Goal: Task Accomplishment & Management: Complete application form

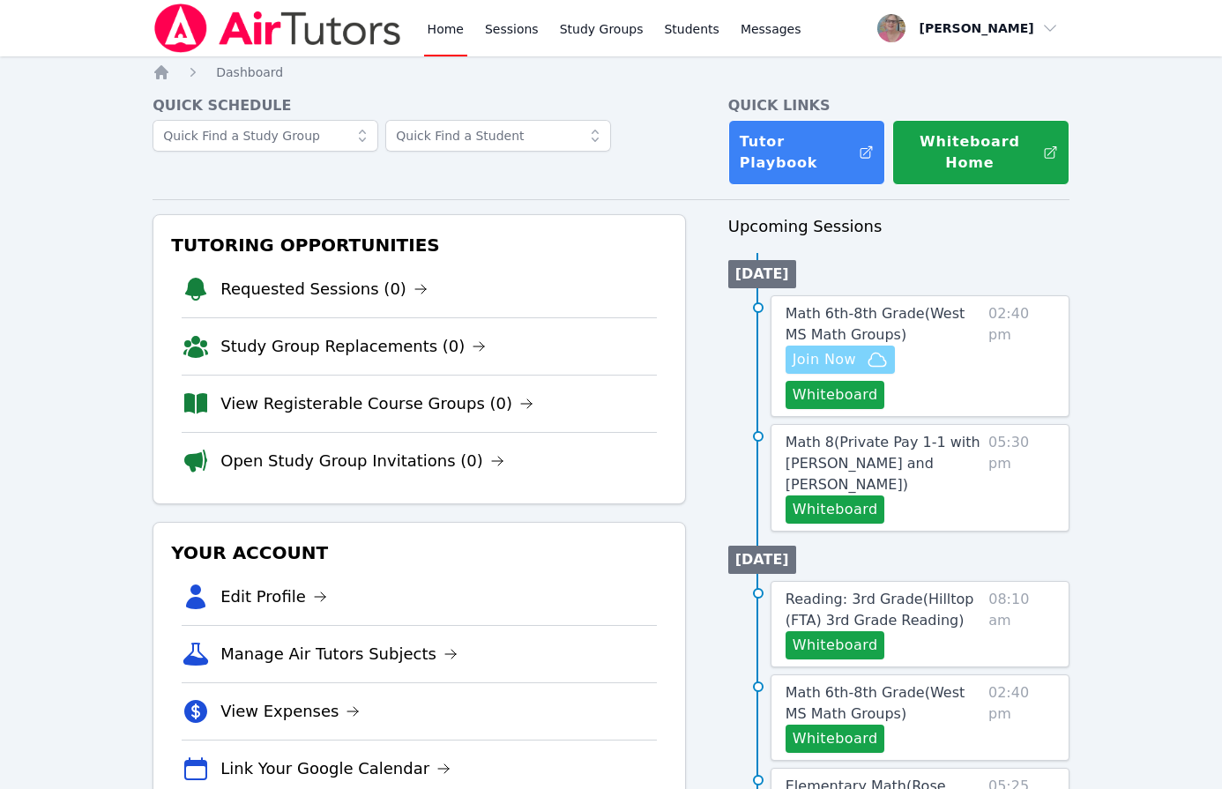
click at [814, 351] on span "Join Now" at bounding box center [824, 359] width 63 height 21
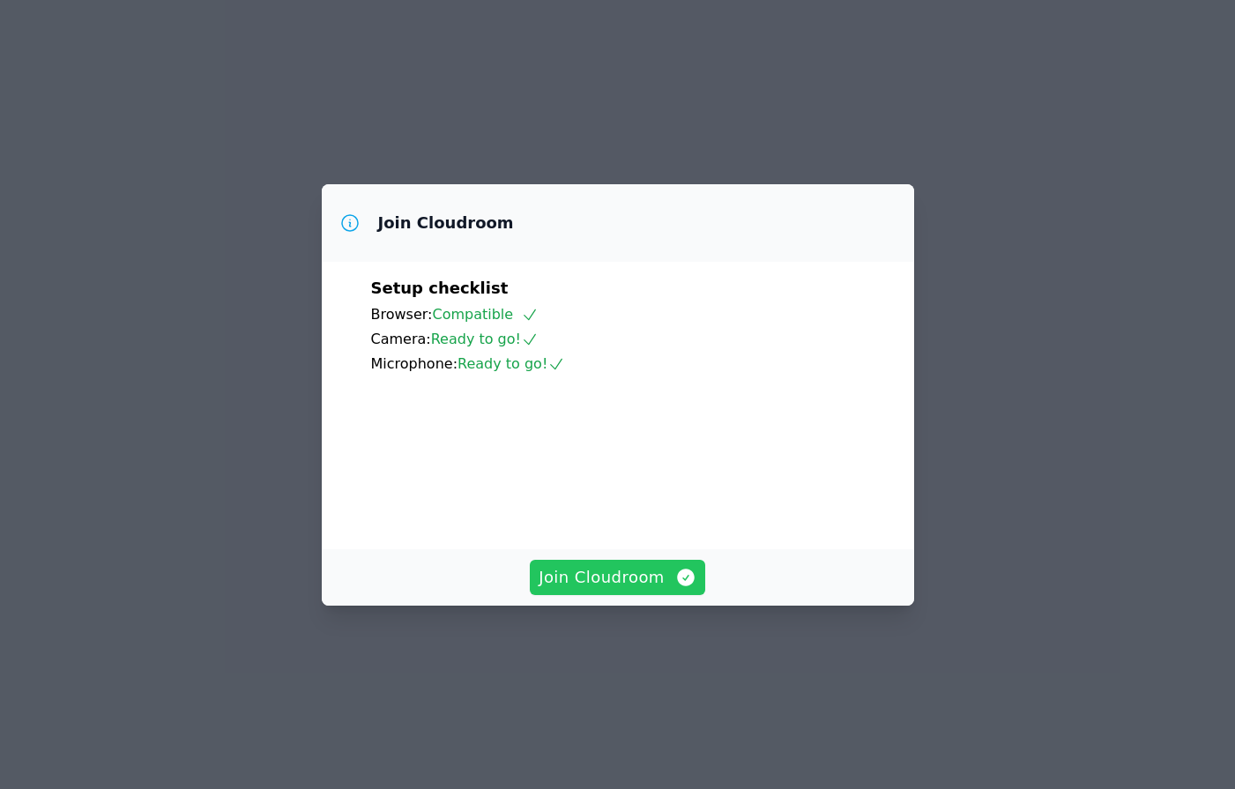
click at [670, 595] on button "Join Cloudroom" at bounding box center [617, 577] width 175 height 35
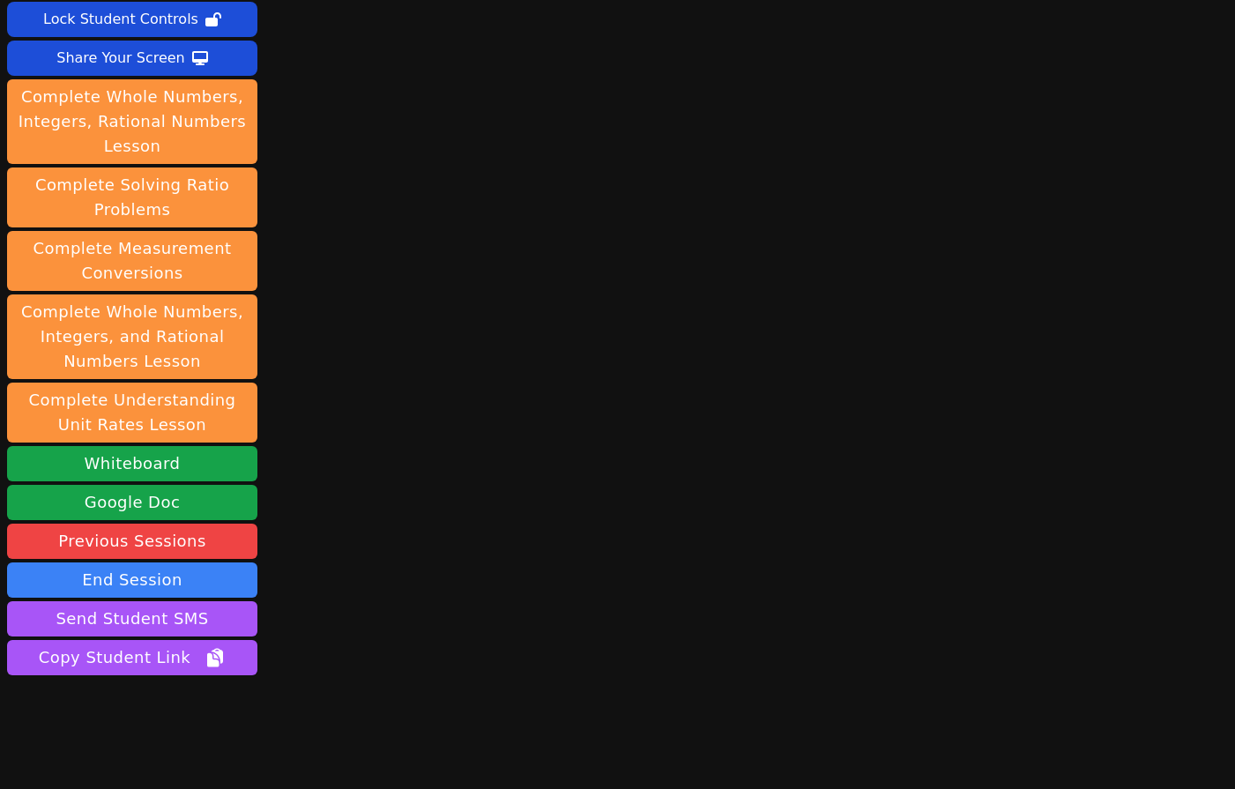
scroll to position [149, 0]
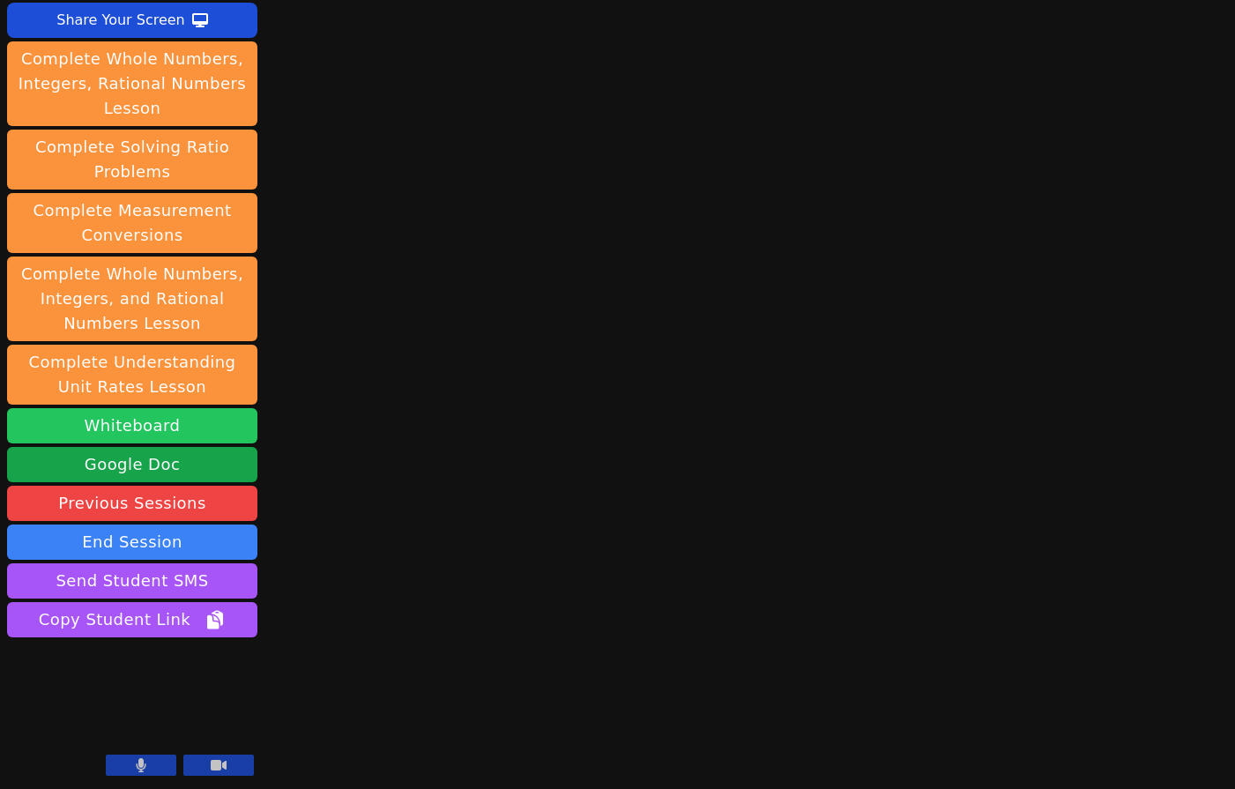
click at [231, 413] on button "Whiteboard" at bounding box center [132, 425] width 250 height 35
click at [128, 768] on button at bounding box center [141, 765] width 71 height 21
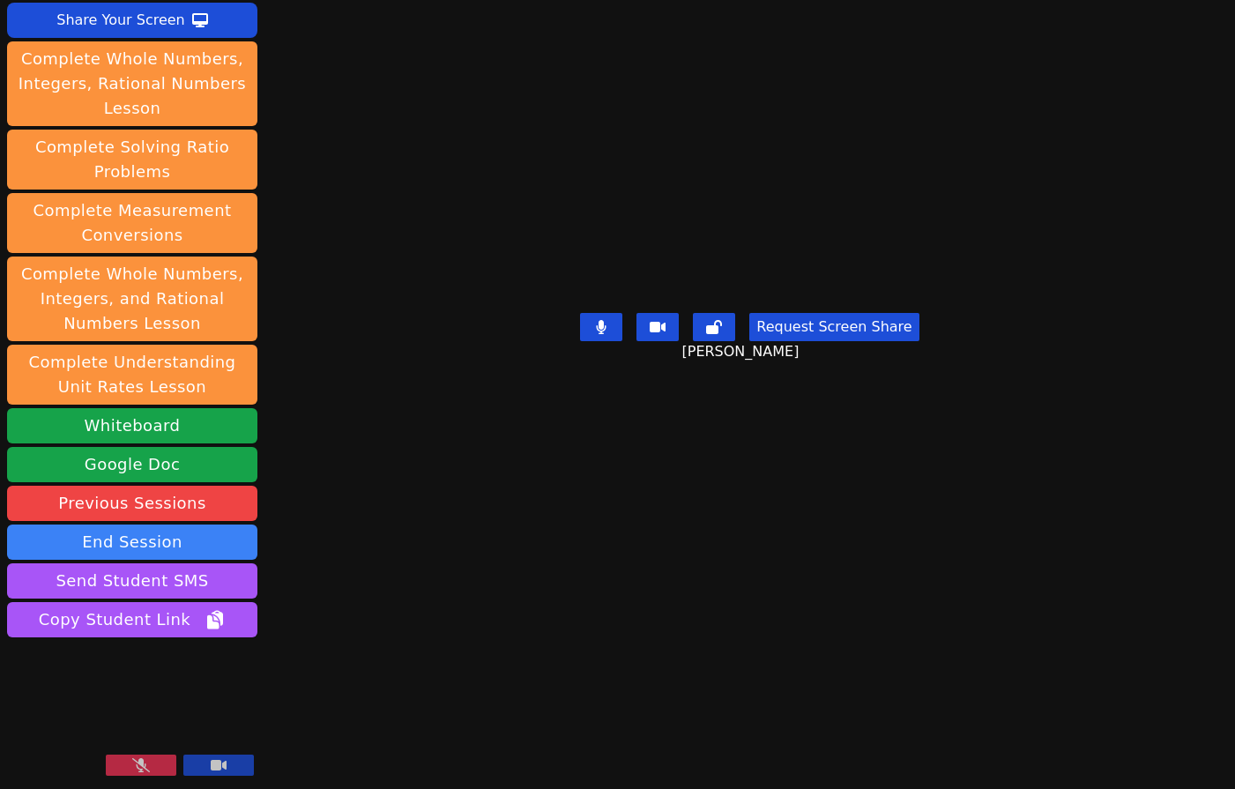
click at [157, 757] on button at bounding box center [141, 765] width 71 height 21
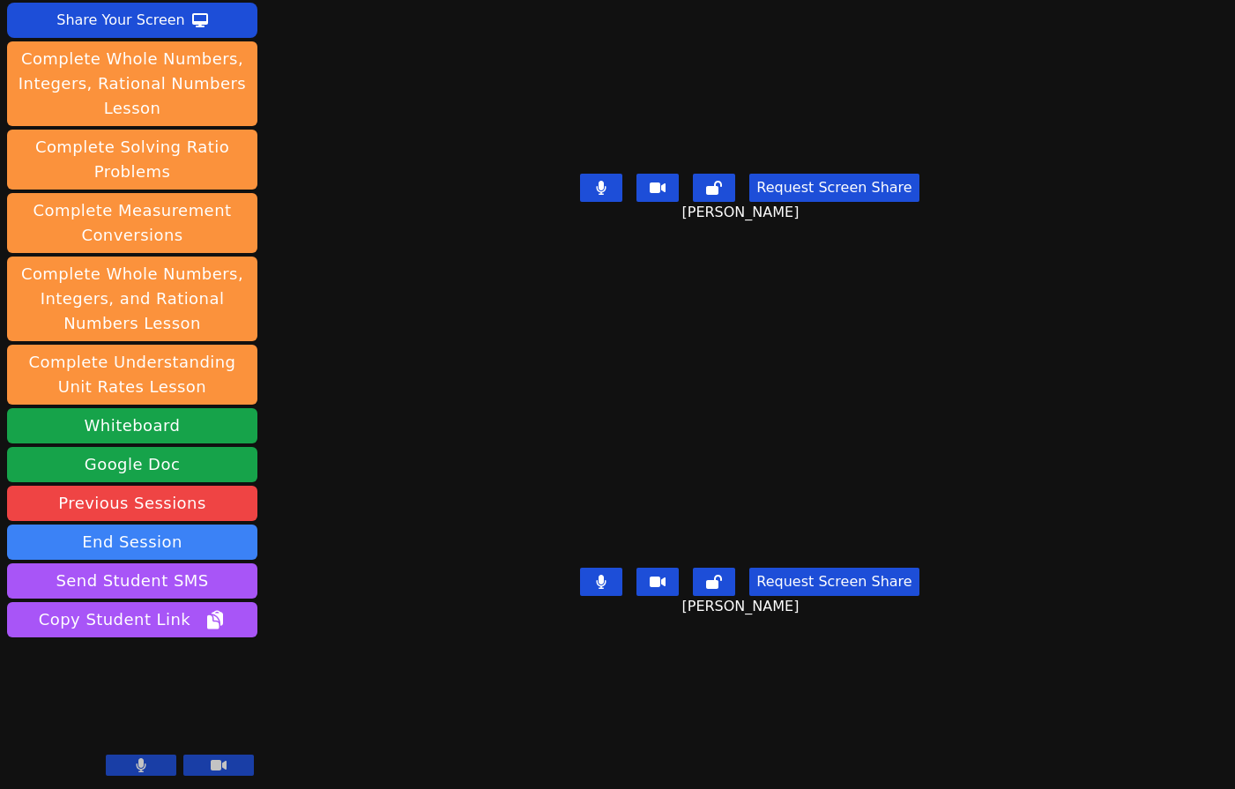
scroll to position [0, 0]
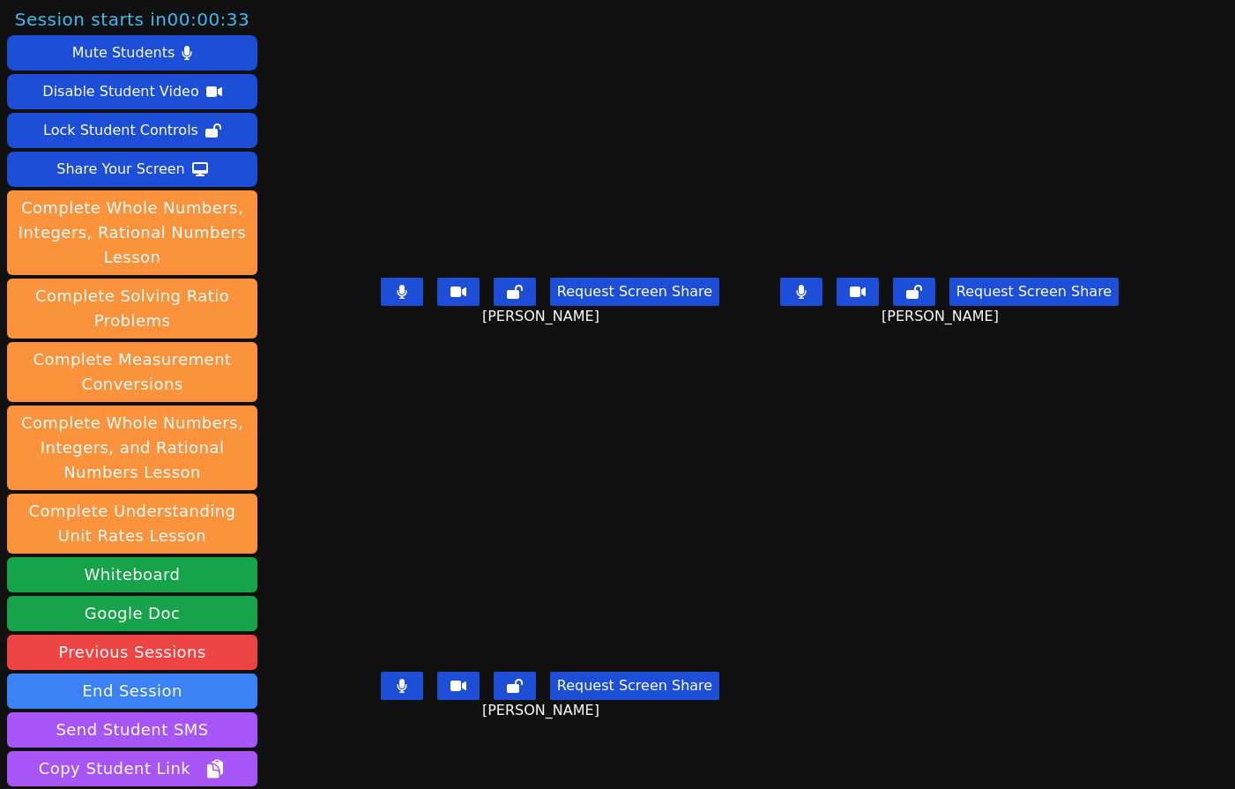
click at [359, 735] on div "Request Screen Share Isreal Chavez-Ventura" at bounding box center [549, 700] width 385 height 71
click at [369, 735] on div "Request Screen Share Isreal Chavez-Ventura" at bounding box center [549, 700] width 385 height 71
click at [357, 759] on div "Isreal Chavez-Ventura Request Screen Share Isreal Chavez-Ventura" at bounding box center [549, 592] width 385 height 395
click at [357, 756] on div "Isreal Chavez-Ventura Request Screen Share Isreal Chavez-Ventura" at bounding box center [549, 592] width 385 height 395
click at [357, 765] on div "Isreal Chavez-Ventura Request Screen Share Isreal Chavez-Ventura" at bounding box center [549, 592] width 385 height 395
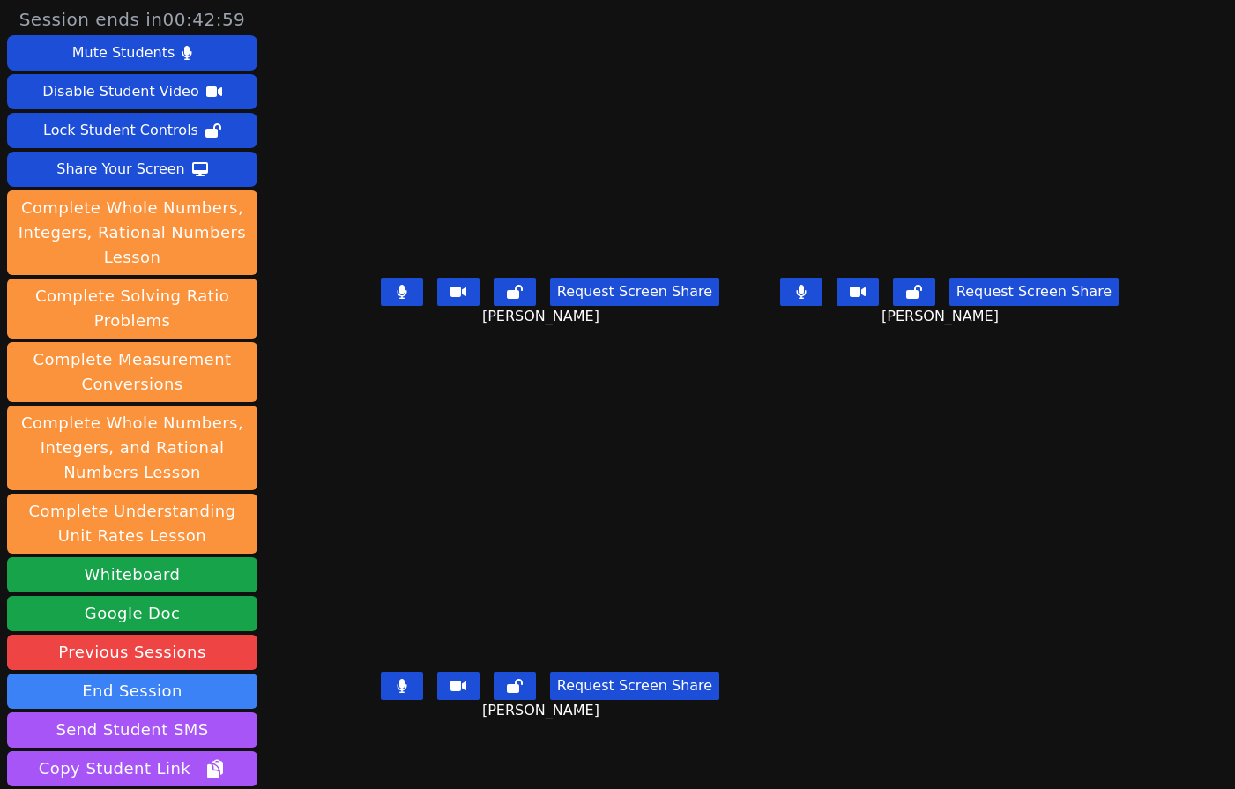
click at [357, 757] on div "Isreal Chavez-Ventura Request Screen Share Isreal Chavez-Ventura" at bounding box center [549, 592] width 385 height 395
click at [357, 341] on div "Request Screen Share Roland Compo" at bounding box center [549, 306] width 385 height 71
click at [357, 758] on div "Isreal Chavez-Ventura Request Screen Share Isreal Chavez-Ventura" at bounding box center [549, 592] width 385 height 395
click at [361, 753] on div "Isreal Chavez-Ventura Request Screen Share Isreal Chavez-Ventura" at bounding box center [549, 592] width 385 height 395
click at [384, 756] on div "Isreal Chavez-Ventura Request Screen Share Isreal Chavez-Ventura" at bounding box center [549, 592] width 385 height 395
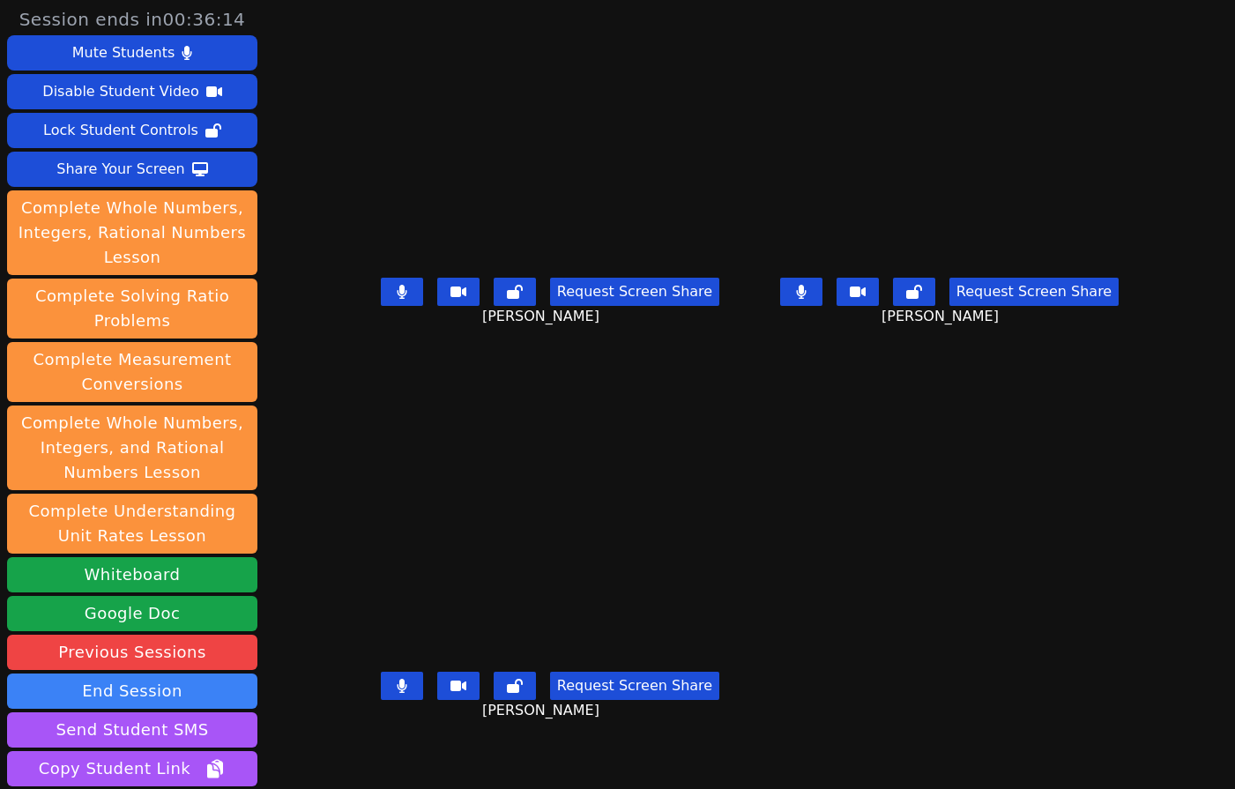
click at [357, 749] on div "Isreal Chavez-Ventura Request Screen Share Isreal Chavez-Ventura" at bounding box center [549, 592] width 385 height 395
click at [357, 726] on div "Request Screen Share Isreal Chavez-Ventura" at bounding box center [549, 700] width 385 height 71
click at [357, 732] on div "Request Screen Share Isreal Chavez-Ventura" at bounding box center [549, 700] width 385 height 71
click at [381, 306] on button at bounding box center [402, 292] width 42 height 28
click at [806, 299] on icon at bounding box center [801, 292] width 10 height 14
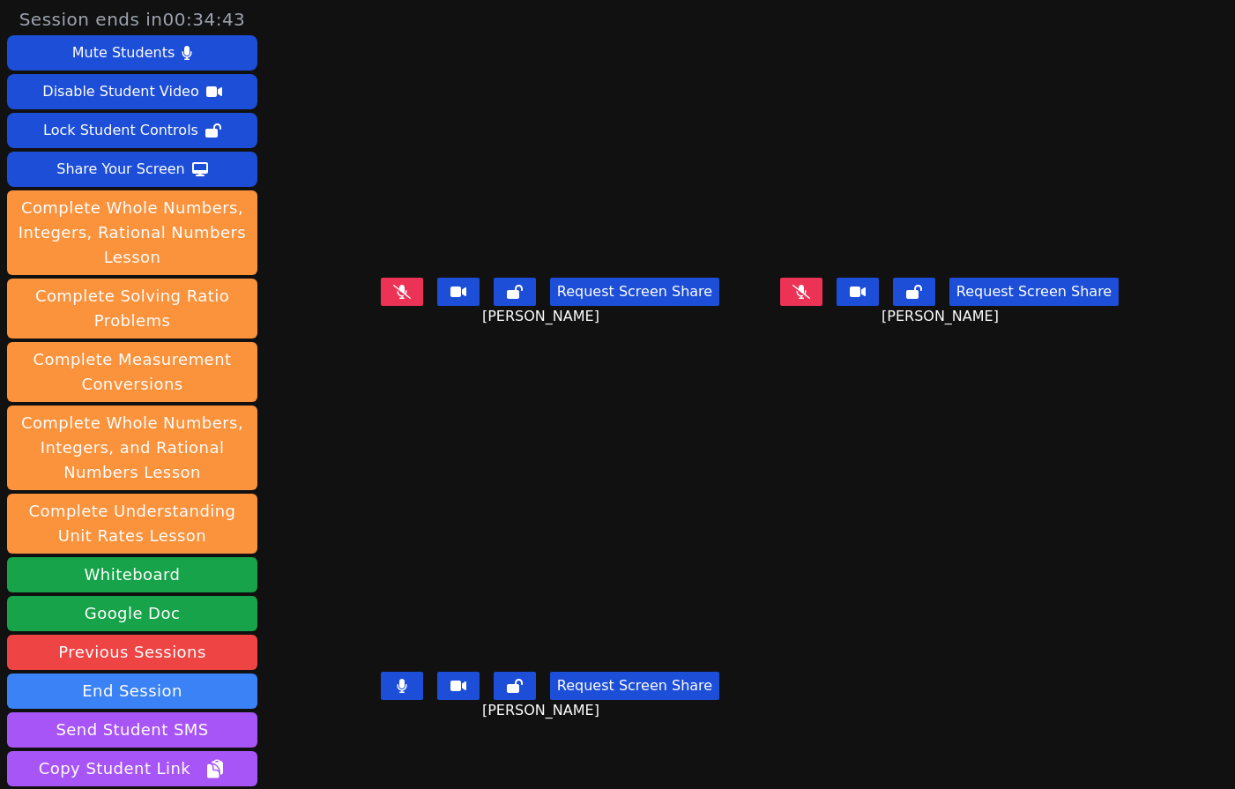
click at [823, 306] on button at bounding box center [801, 292] width 42 height 28
click at [357, 766] on div "Isreal Chavez-Ventura Request Screen Share Isreal Chavez-Ventura" at bounding box center [549, 592] width 385 height 395
click at [384, 735] on div "Request Screen Share Isreal Chavez-Ventura" at bounding box center [549, 700] width 385 height 71
click at [363, 767] on div "Isreal Chavez-Ventura Request Screen Share Isreal Chavez-Ventura" at bounding box center [549, 592] width 385 height 395
click at [359, 735] on div "Request Screen Share Isreal Chavez-Ventura" at bounding box center [549, 700] width 385 height 71
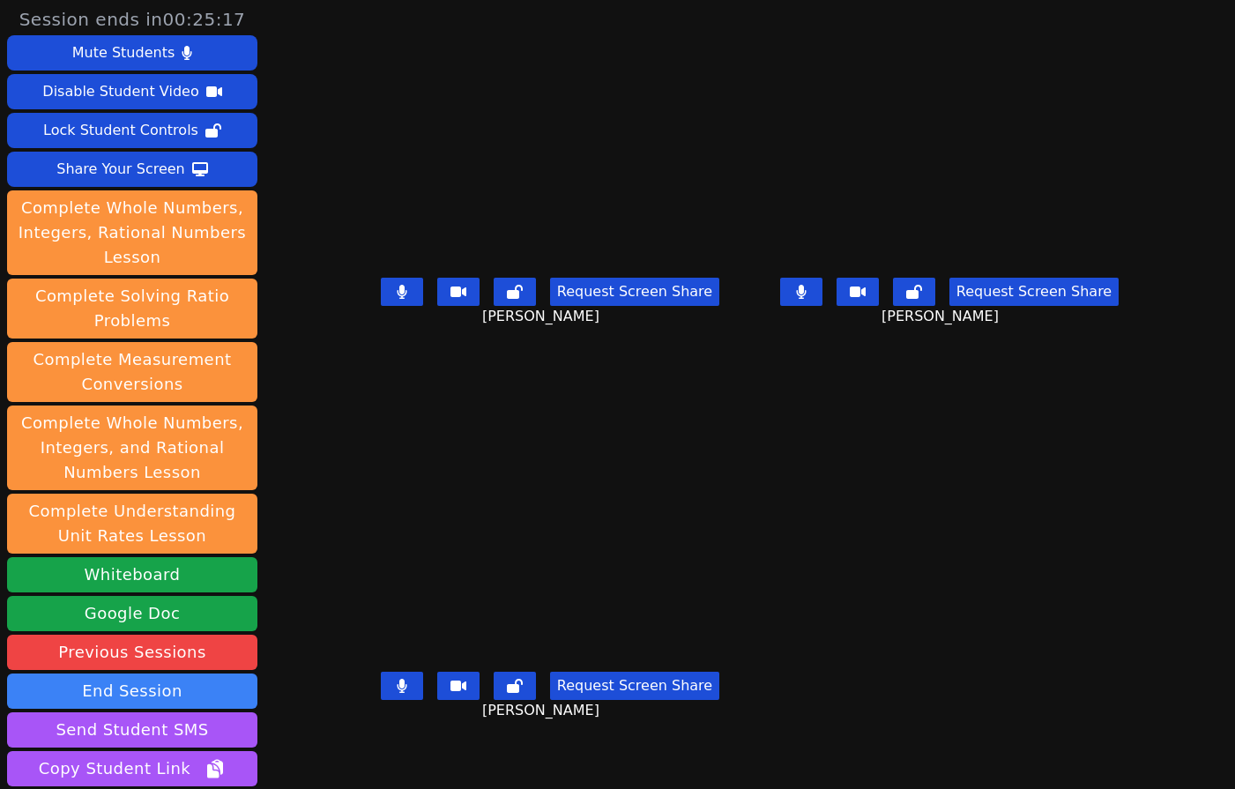
click at [357, 735] on div "Request Screen Share Isreal Chavez-Ventura" at bounding box center [549, 700] width 385 height 71
click at [357, 763] on div "Isreal Chavez-Ventura Request Screen Share Isreal Chavez-Ventura" at bounding box center [549, 592] width 385 height 395
click at [357, 749] on div "Isreal Chavez-Ventura Request Screen Share Isreal Chavez-Ventura" at bounding box center [549, 592] width 385 height 395
click at [357, 735] on div "Request Screen Share Isreal Chavez-Ventura" at bounding box center [549, 700] width 385 height 71
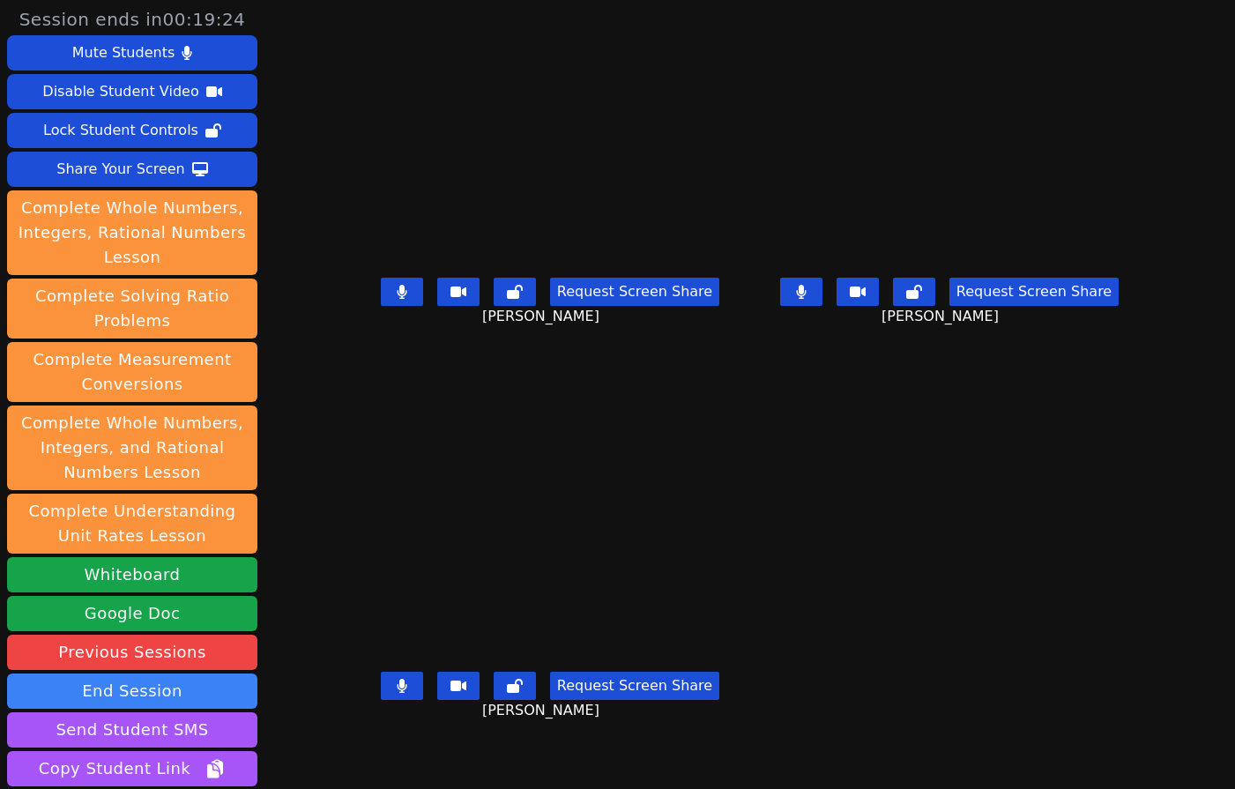
click at [369, 735] on div "Request Screen Share Isreal Chavez-Ventura" at bounding box center [549, 700] width 385 height 71
click at [357, 371] on div "Roland Compo Request Screen Share Roland Compo" at bounding box center [549, 197] width 385 height 395
click at [357, 382] on div "Roland Compo Request Screen Share Roland Compo" at bounding box center [549, 197] width 385 height 395
click at [360, 749] on div "Isreal Chavez-Ventura Request Screen Share Isreal Chavez-Ventura" at bounding box center [549, 592] width 385 height 395
click at [357, 735] on div "Request Screen Share Isreal Chavez-Ventura" at bounding box center [549, 700] width 385 height 71
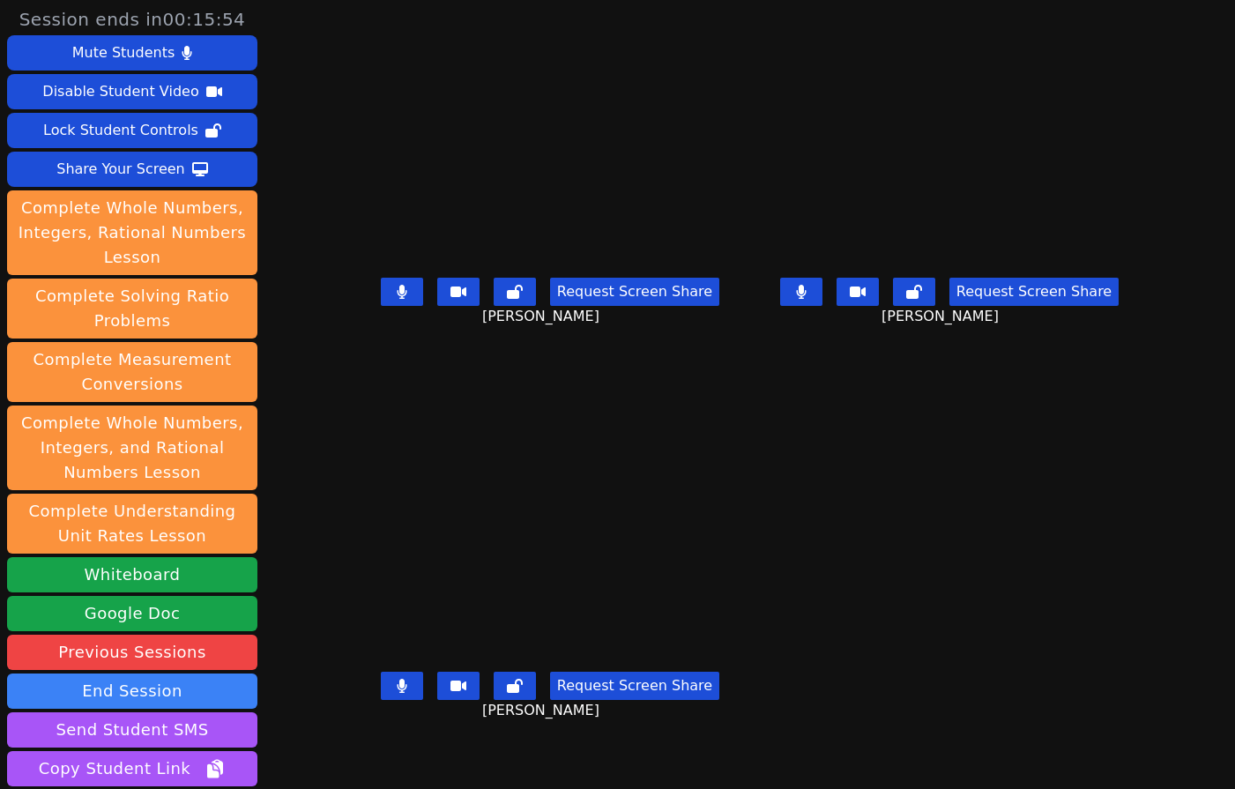
click at [357, 369] on div "Roland Compo Request Screen Share Roland Compo" at bounding box center [549, 197] width 385 height 395
click at [357, 735] on div "Request Screen Share Isreal Chavez-Ventura" at bounding box center [549, 700] width 385 height 71
click at [369, 731] on div "Request Screen Share Isreal Chavez-Ventura" at bounding box center [549, 700] width 385 height 71
click at [393, 735] on div "Request Screen Share Isreal Chavez-Ventura" at bounding box center [549, 700] width 385 height 71
drag, startPoint x: 300, startPoint y: 741, endPoint x: 286, endPoint y: 733, distance: 16.6
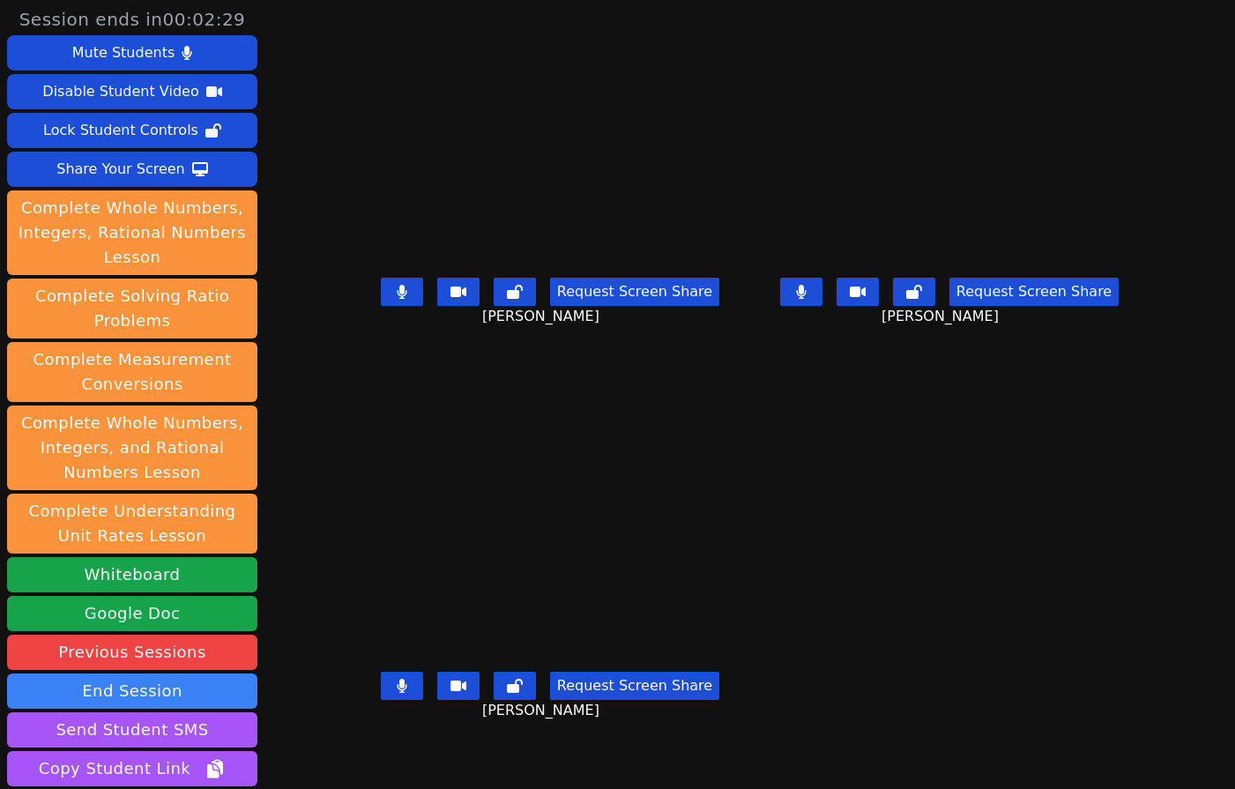
click at [357, 737] on div "Isreal Chavez-Ventura Request Screen Share Isreal Chavez-Ventura" at bounding box center [549, 592] width 385 height 395
click at [357, 728] on div "Request Screen Share Isreal Chavez-Ventura" at bounding box center [549, 700] width 385 height 71
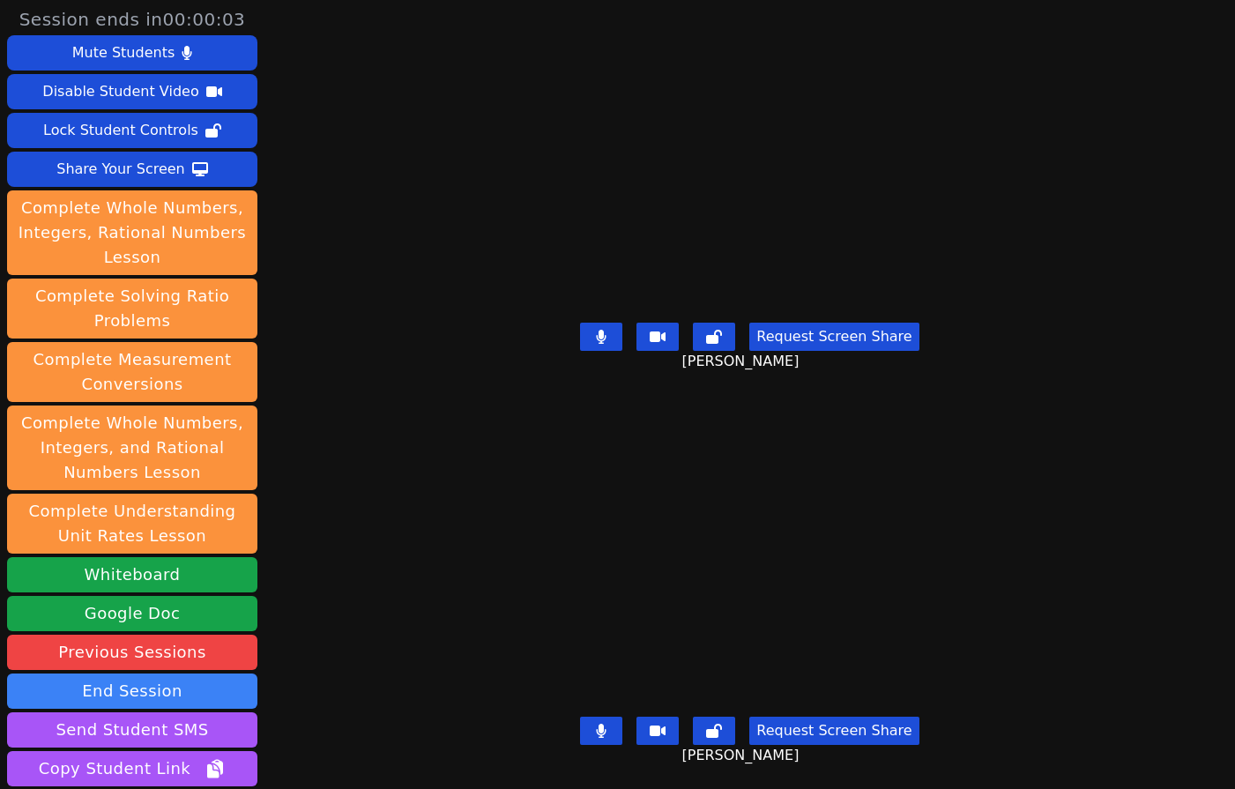
click at [339, 719] on div "Session ends in 00:00:03 Mute Students Disable Student Video Lock Student Contr…" at bounding box center [617, 394] width 1235 height 789
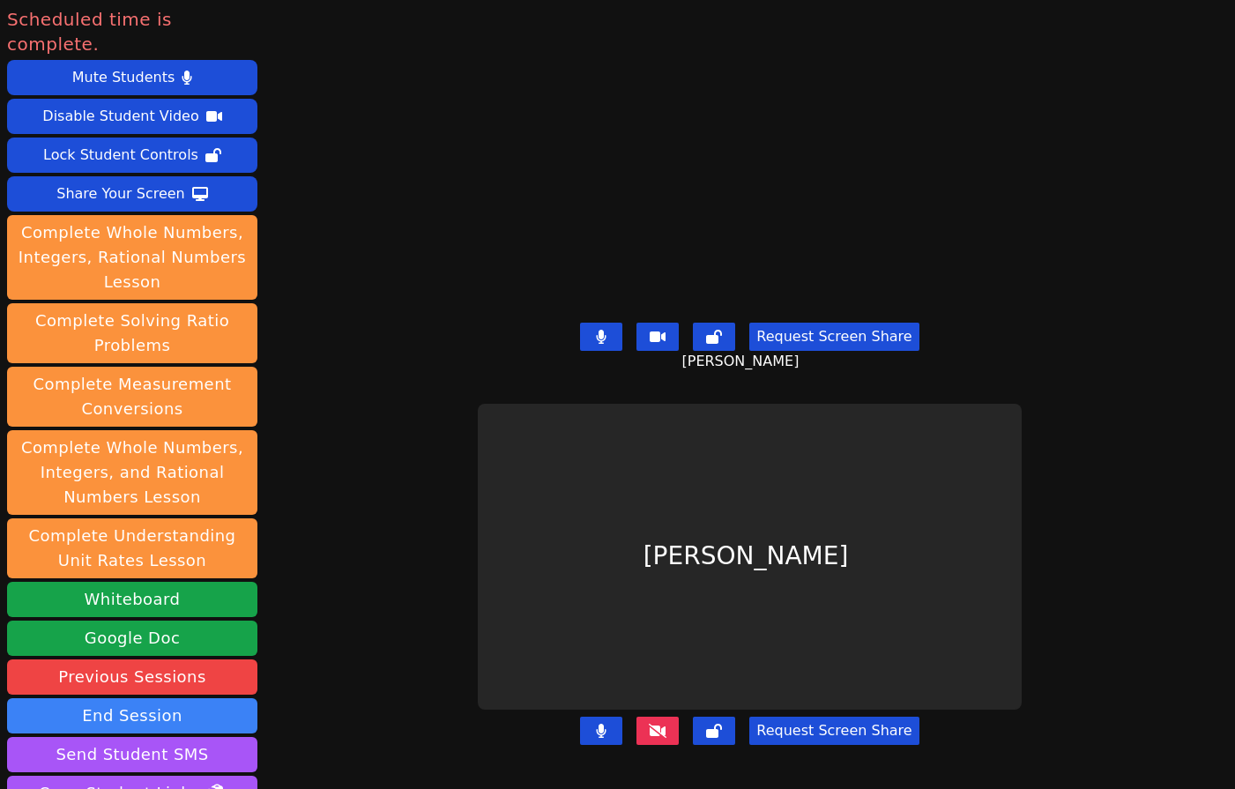
click at [309, 497] on div "Scheduled time is complete. Mute Students Disable Student Video Lock Student Co…" at bounding box center [617, 394] width 1235 height 789
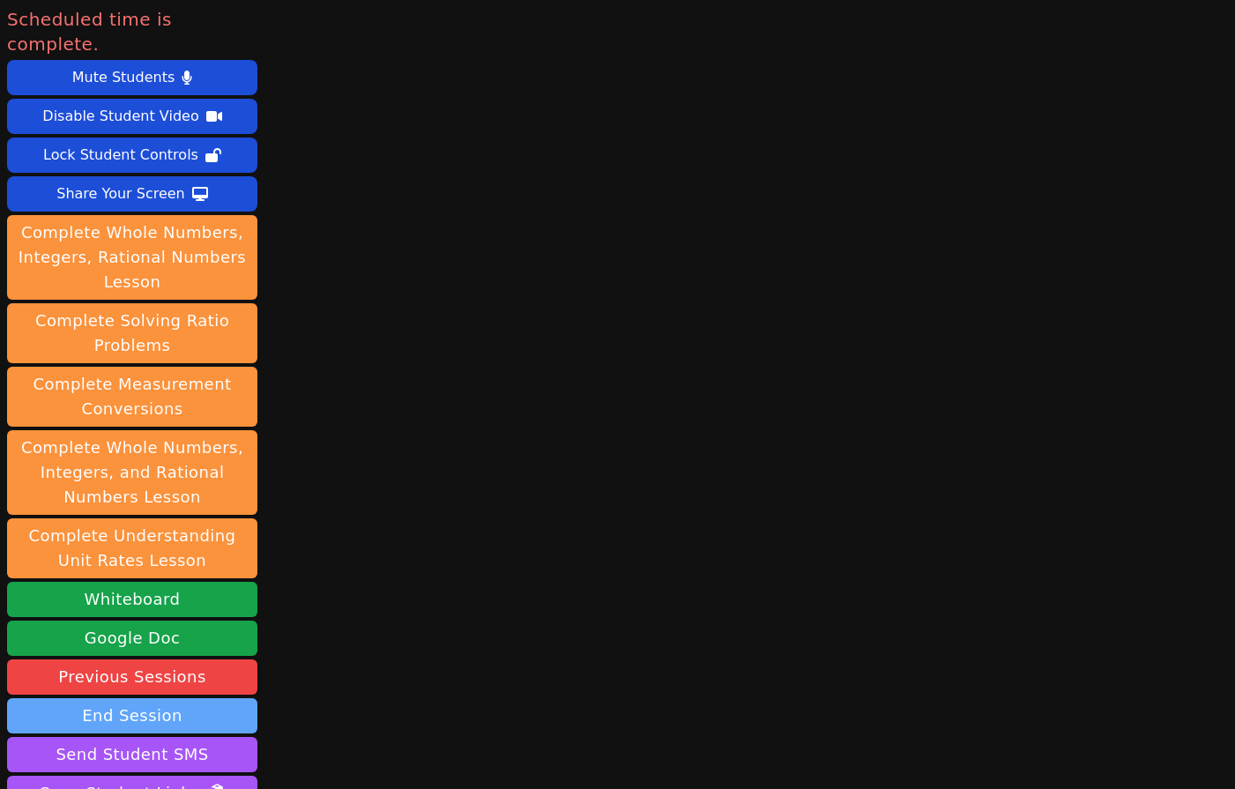
click at [190, 698] on button "End Session" at bounding box center [132, 715] width 250 height 35
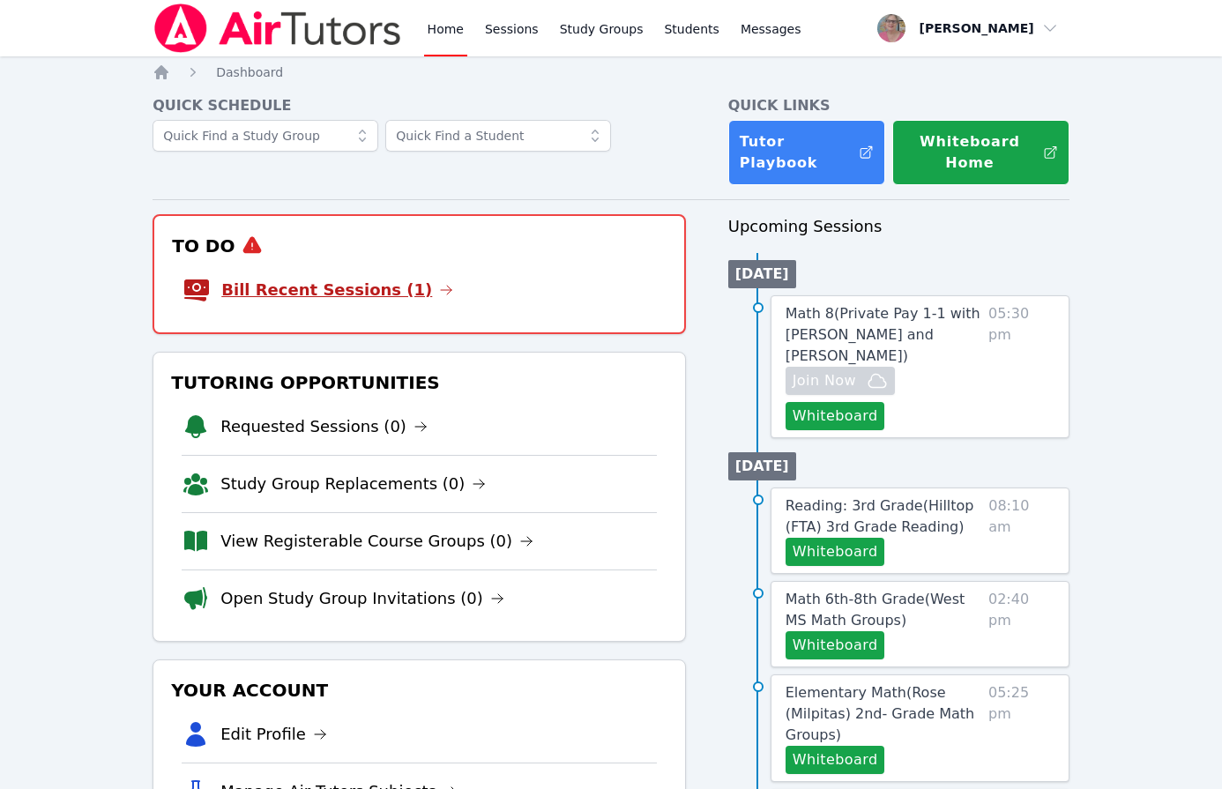
click at [357, 294] on link "Bill Recent Sessions (1)" at bounding box center [337, 290] width 232 height 25
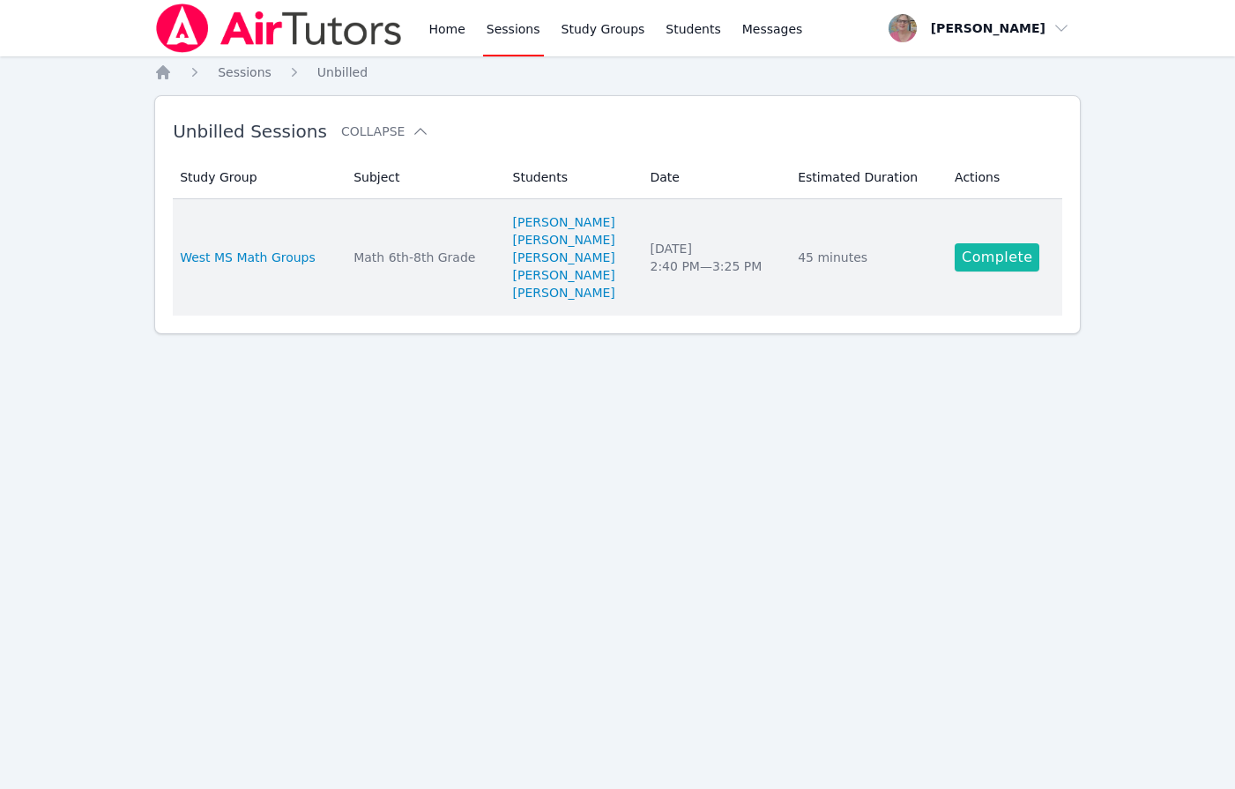
click at [1002, 257] on link "Complete" at bounding box center [997, 257] width 85 height 28
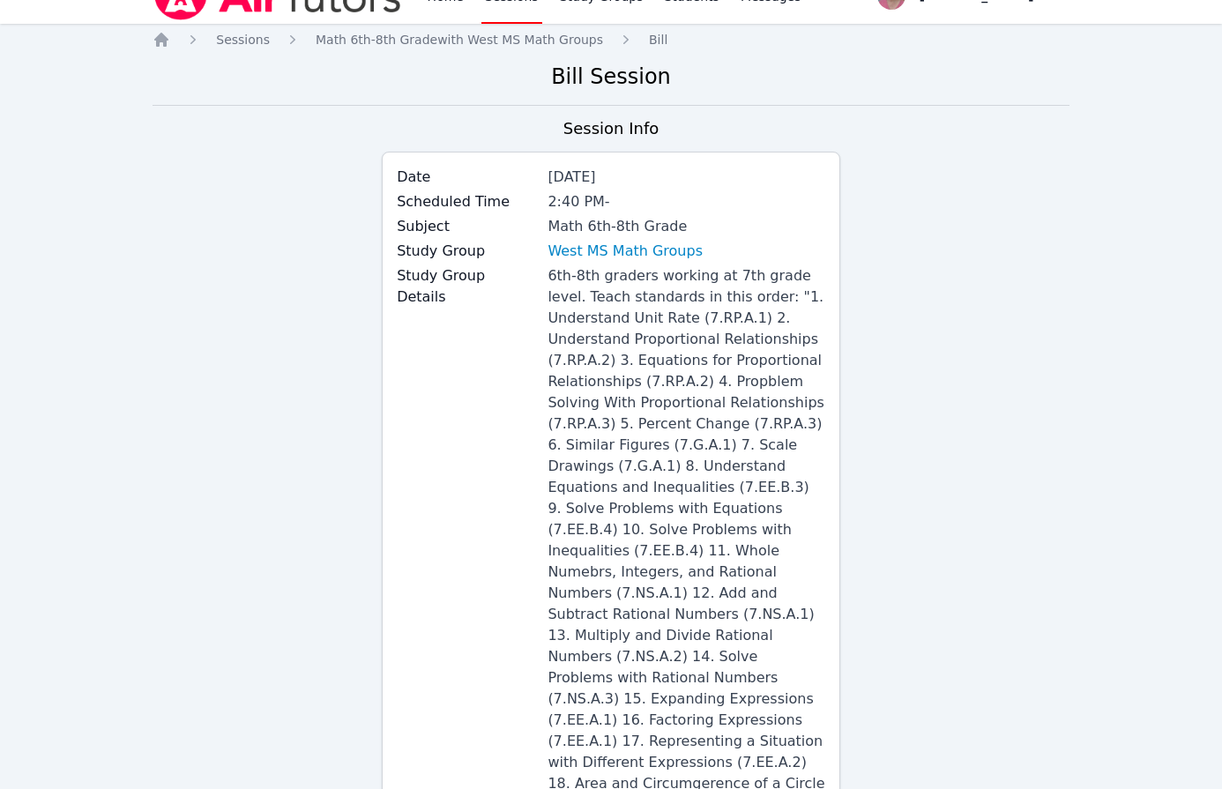
scroll to position [1970, 0]
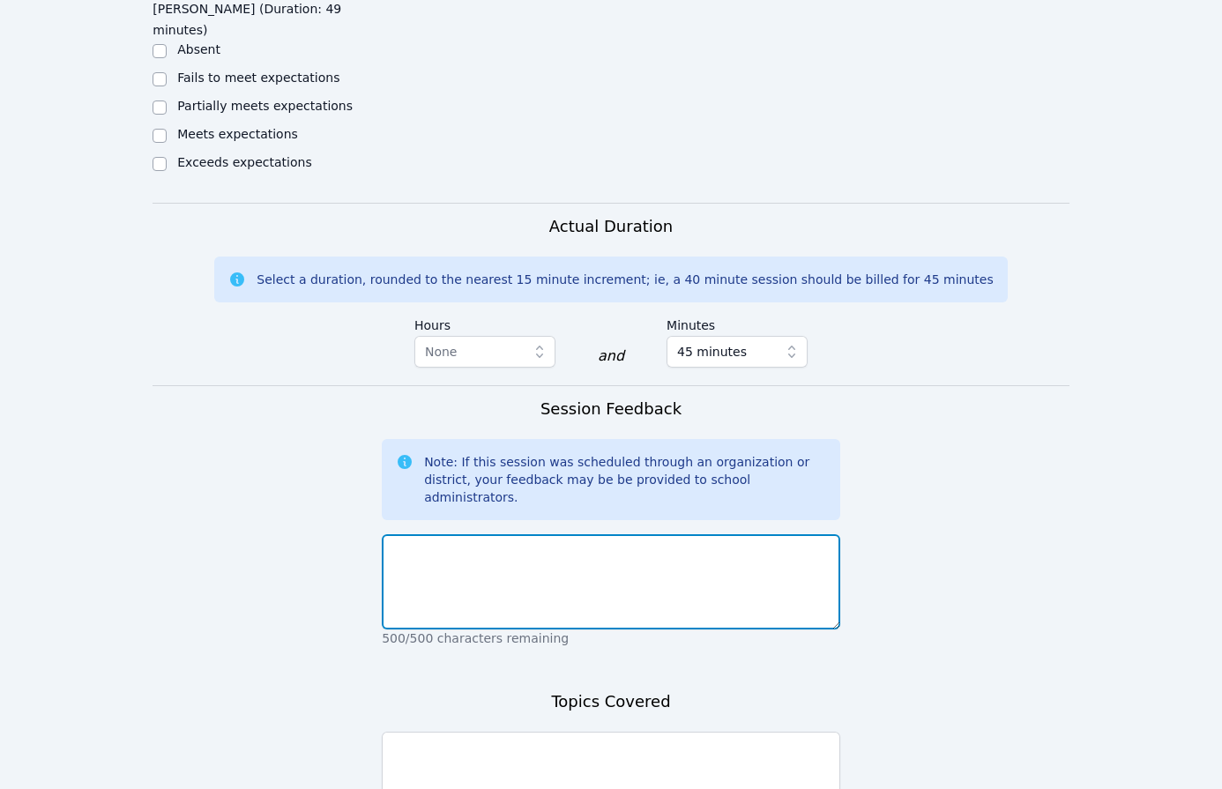
click at [533, 534] on textarea at bounding box center [611, 581] width 458 height 95
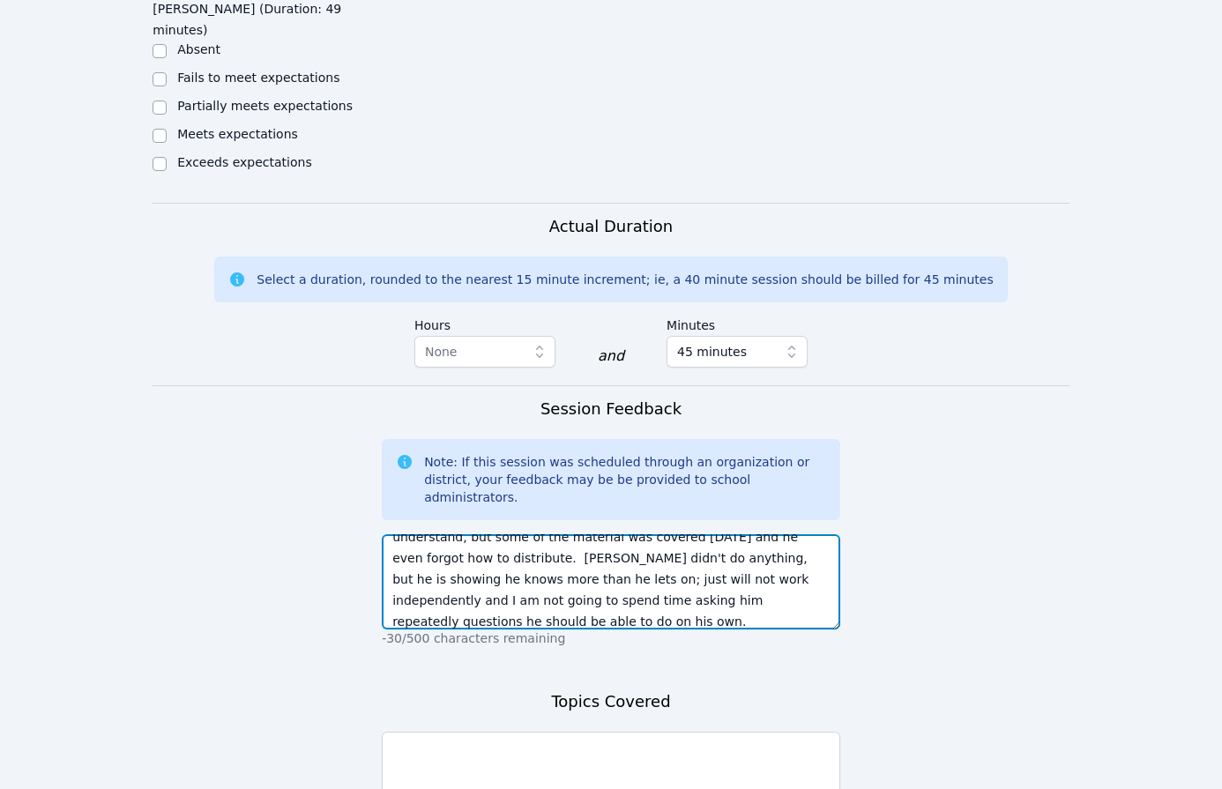
scroll to position [77, 0]
drag, startPoint x: 629, startPoint y: 388, endPoint x: 639, endPoint y: 404, distance: 19.1
click at [639, 534] on textarea "I was really disappointed with all of the students. [PERSON_NAME] was not parti…" at bounding box center [611, 581] width 458 height 95
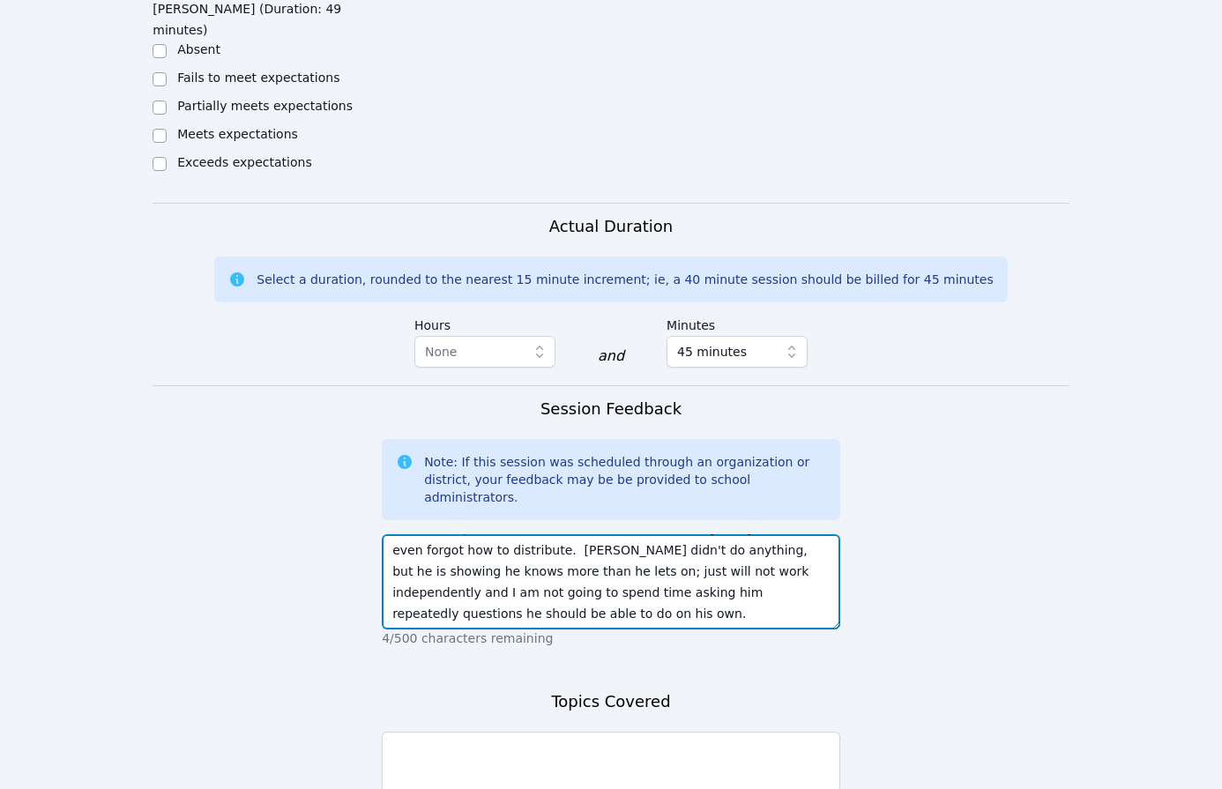
drag, startPoint x: 698, startPoint y: 386, endPoint x: 450, endPoint y: 380, distance: 248.7
click at [450, 534] on textarea "I was really disappointed with all of the students. [PERSON_NAME] was not parti…" at bounding box center [611, 581] width 458 height 95
click at [678, 534] on textarea "I was really disappointed with all of the students. [PERSON_NAME] was not parti…" at bounding box center [611, 581] width 458 height 95
type textarea "I was really disappointed with all of the students. [PERSON_NAME] was not parti…"
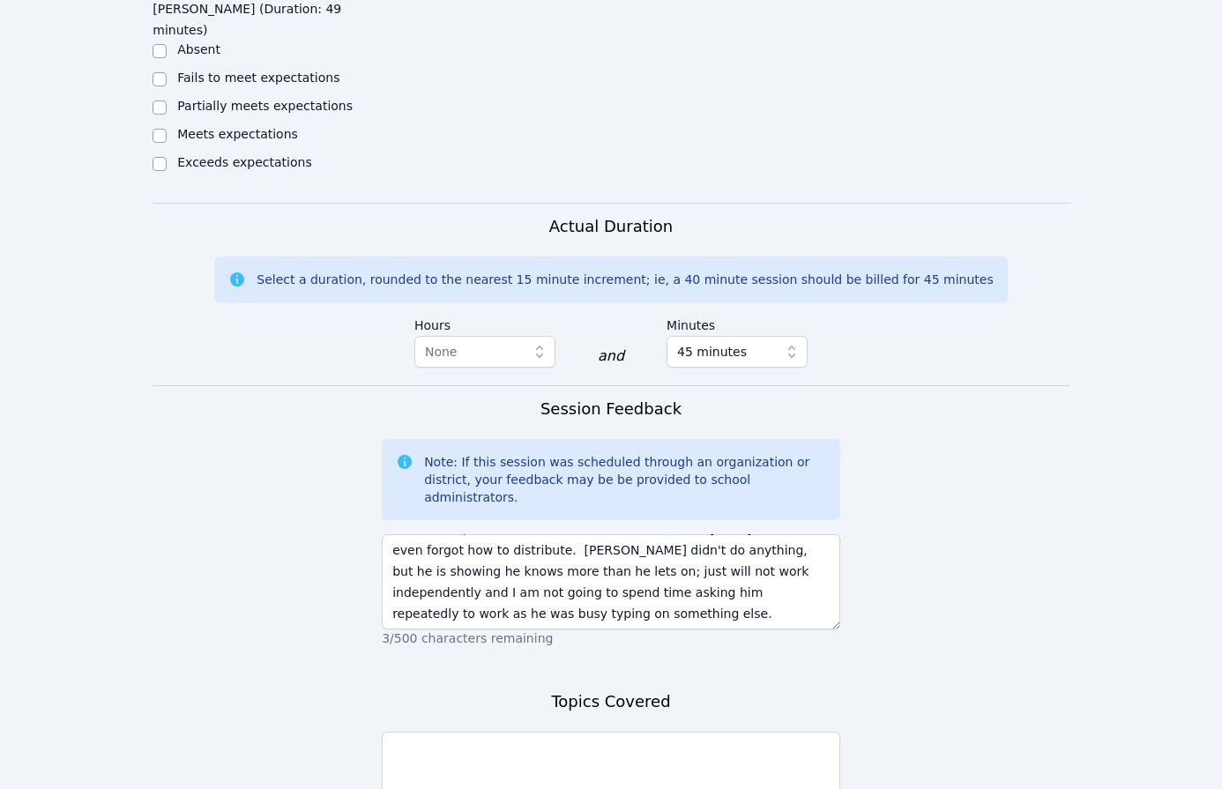
click at [607, 629] on p "3/500 characters remaining" at bounding box center [611, 638] width 458 height 18
click at [595, 732] on textarea at bounding box center [611, 779] width 458 height 95
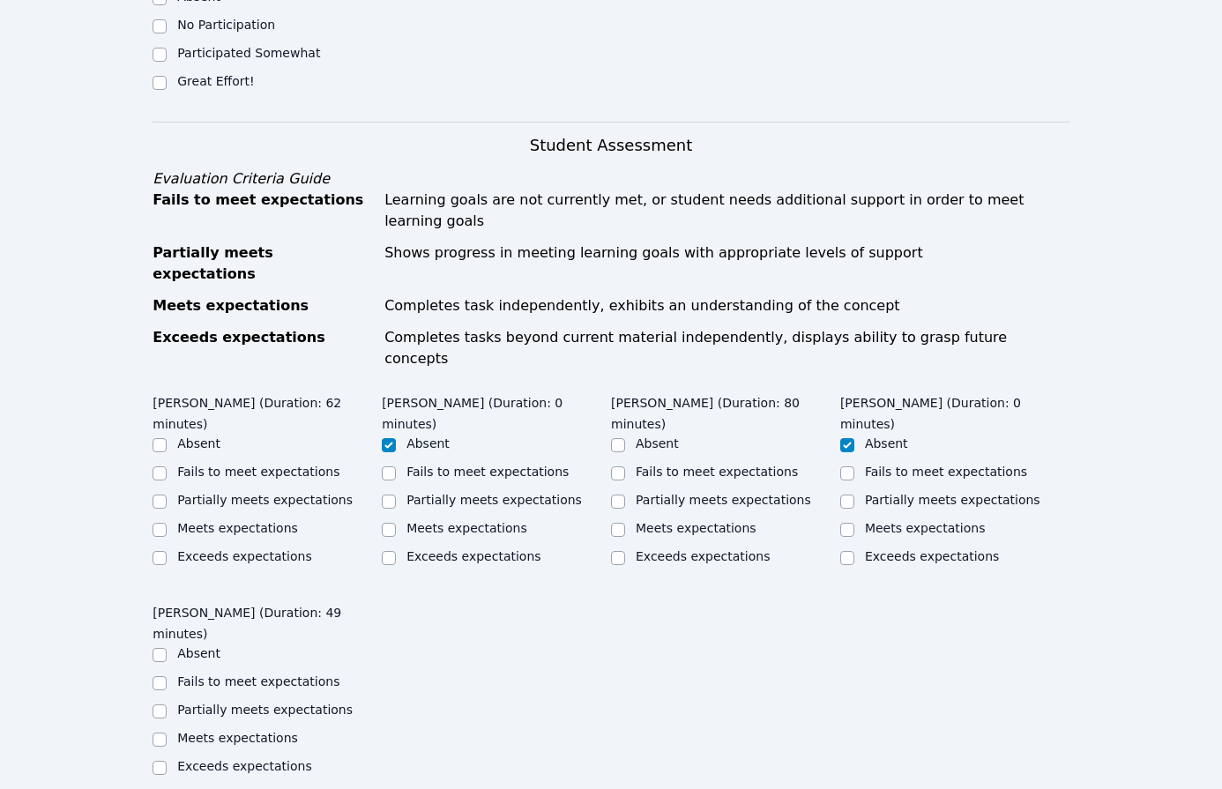
scroll to position [1308, 0]
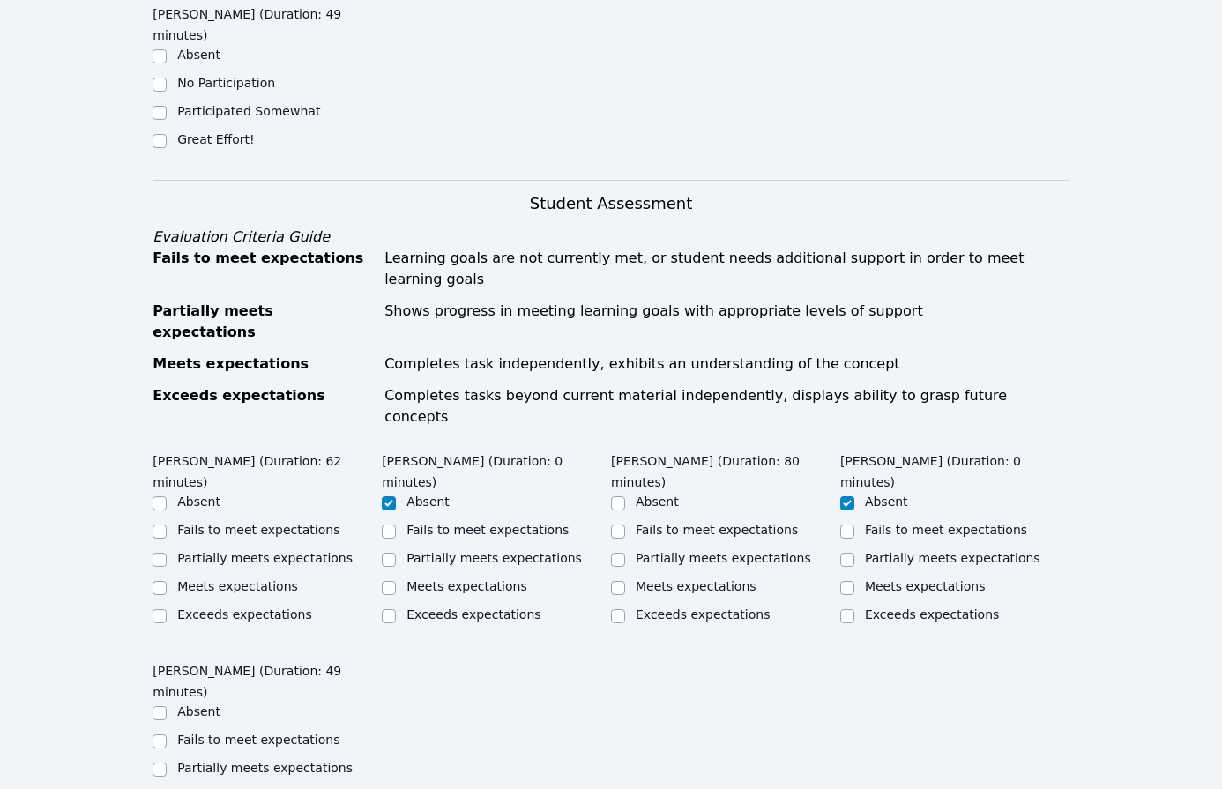
type textarea "Tried [PERSON_NAME] on the scaled drawings [DATE], and he did a little bit, but…"
click at [233, 551] on label "Partially meets expectations" at bounding box center [264, 558] width 175 height 14
click at [167, 553] on input "Partially meets expectations" at bounding box center [160, 560] width 14 height 14
checkbox input "true"
click at [666, 551] on label "Partially meets expectations" at bounding box center [723, 558] width 175 height 14
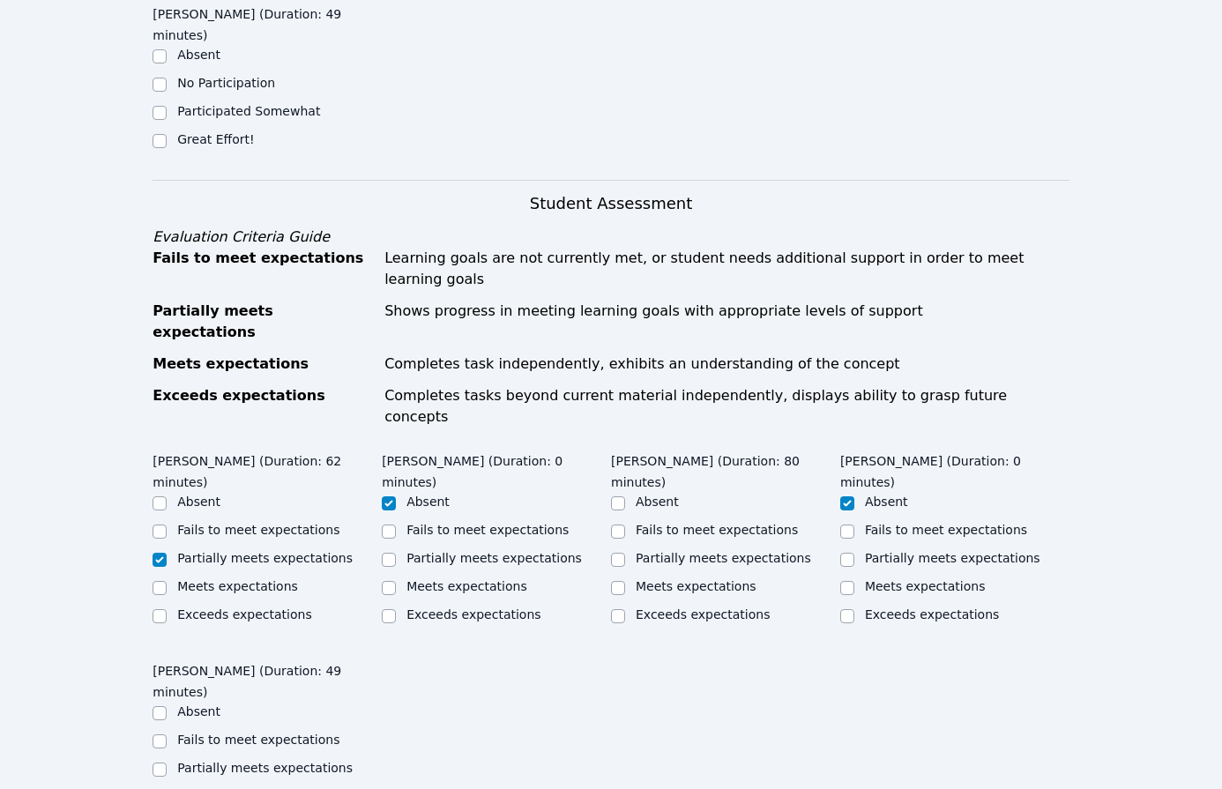
click at [625, 553] on input "Partially meets expectations" at bounding box center [618, 560] width 14 height 14
checkbox input "true"
click at [211, 733] on label "Fails to meet expectations" at bounding box center [258, 740] width 162 height 14
click at [167, 734] on input "Fails to meet expectations" at bounding box center [160, 741] width 14 height 14
checkbox input "true"
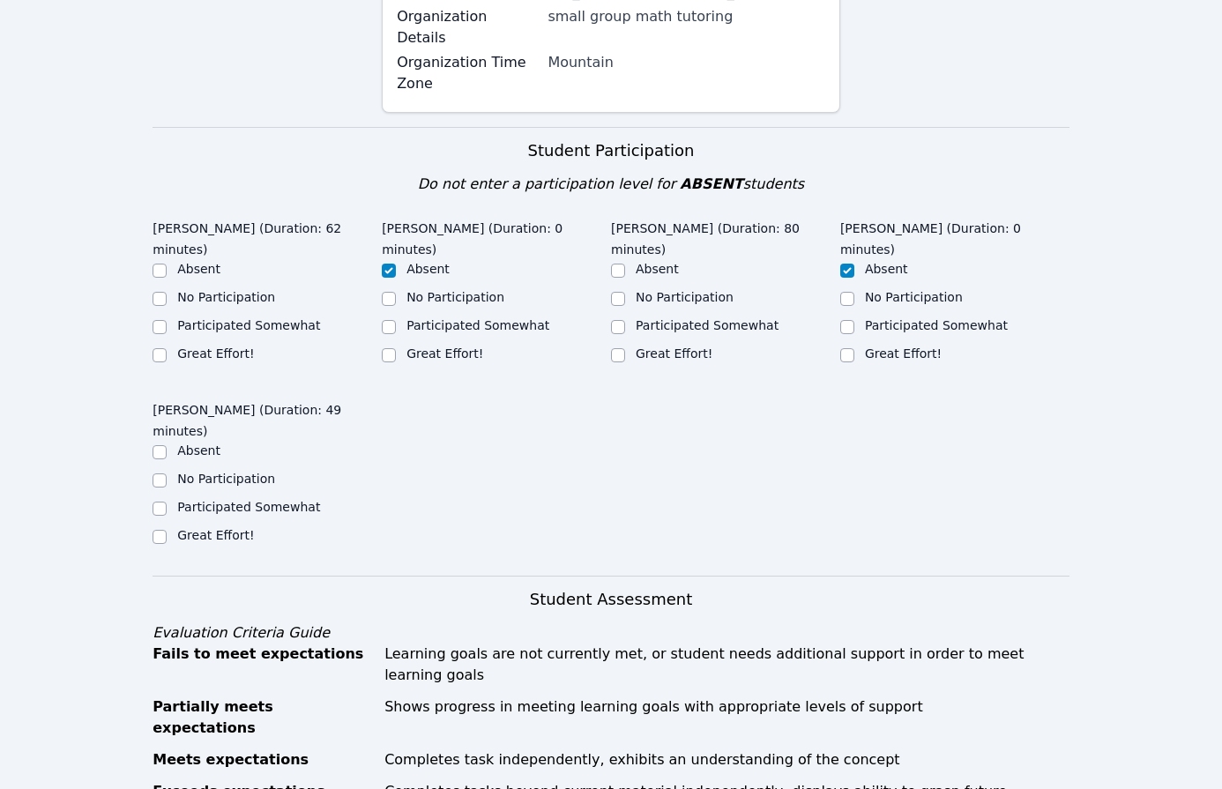
scroll to position [623, 0]
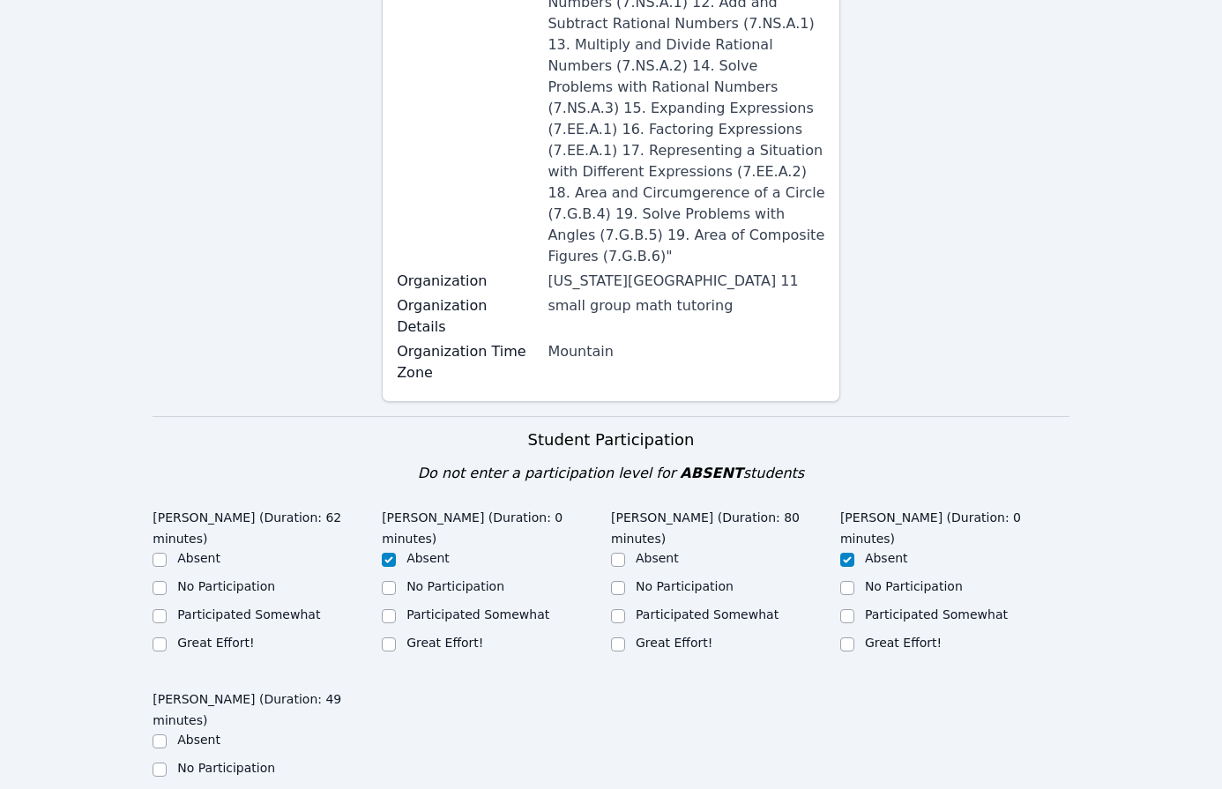
click at [220, 607] on label "Participated Somewhat" at bounding box center [248, 614] width 143 height 14
click at [167, 609] on input "Participated Somewhat" at bounding box center [160, 616] width 14 height 14
checkbox input "true"
click at [692, 607] on label "Participated Somewhat" at bounding box center [707, 614] width 143 height 14
click at [625, 609] on input "Participated Somewhat" at bounding box center [618, 616] width 14 height 14
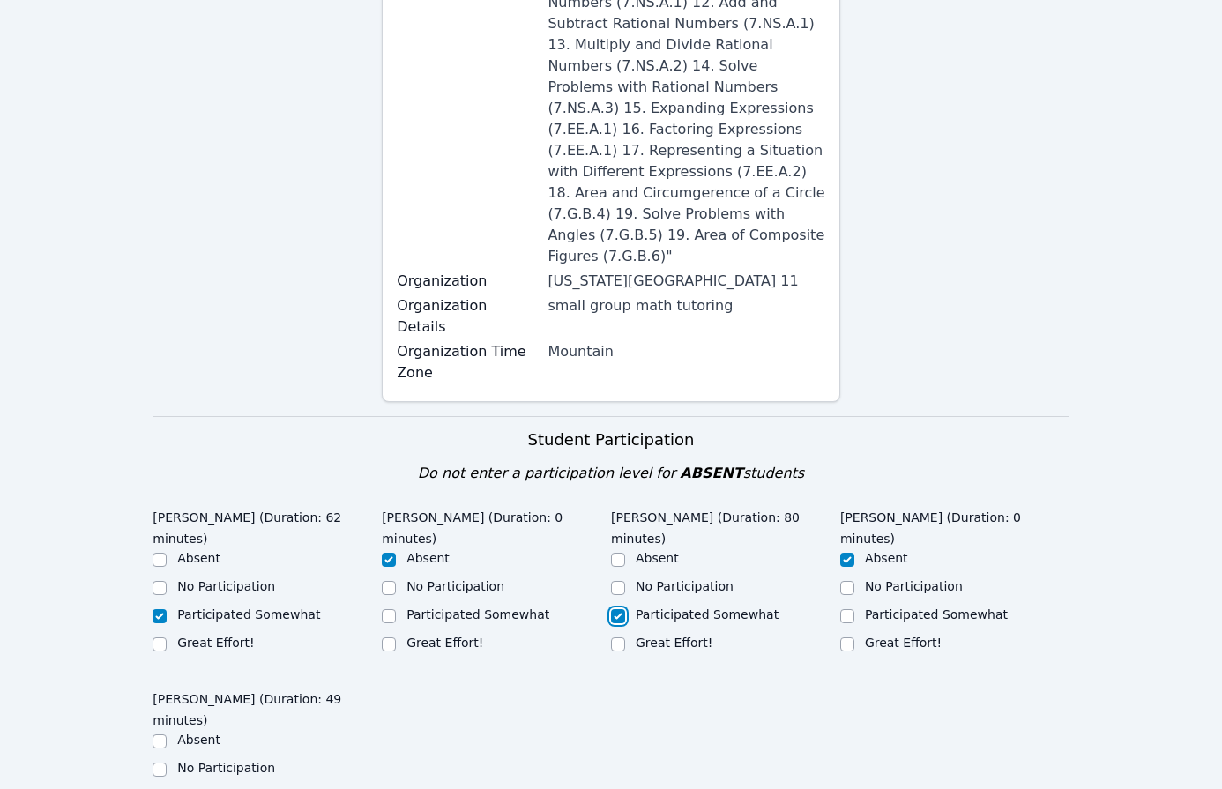
checkbox input "true"
click at [242, 759] on div "No Participation" at bounding box center [267, 769] width 229 height 21
click at [244, 731] on ul "Absent No Participation Participated Somewhat Great Effort!" at bounding box center [267, 784] width 229 height 106
click at [246, 761] on label "No Participation" at bounding box center [226, 768] width 98 height 14
click at [167, 763] on input "No Participation" at bounding box center [160, 770] width 14 height 14
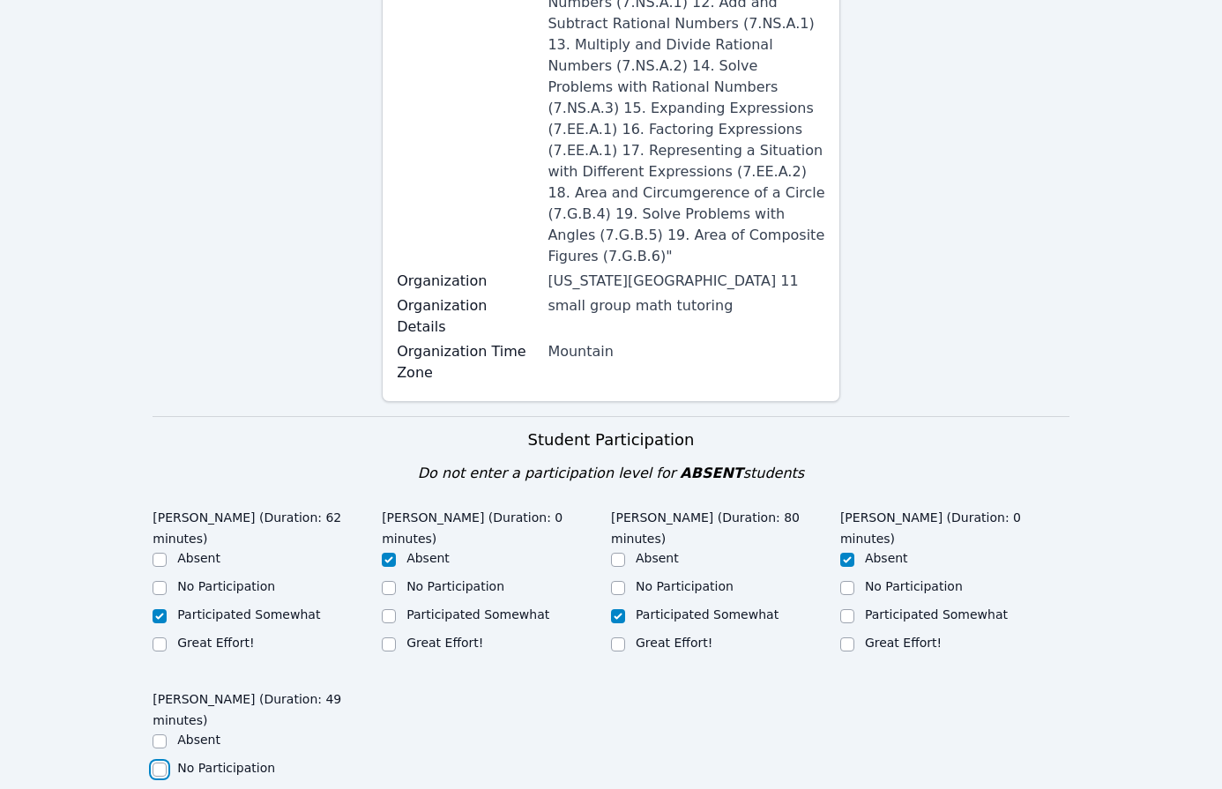
checkbox input "true"
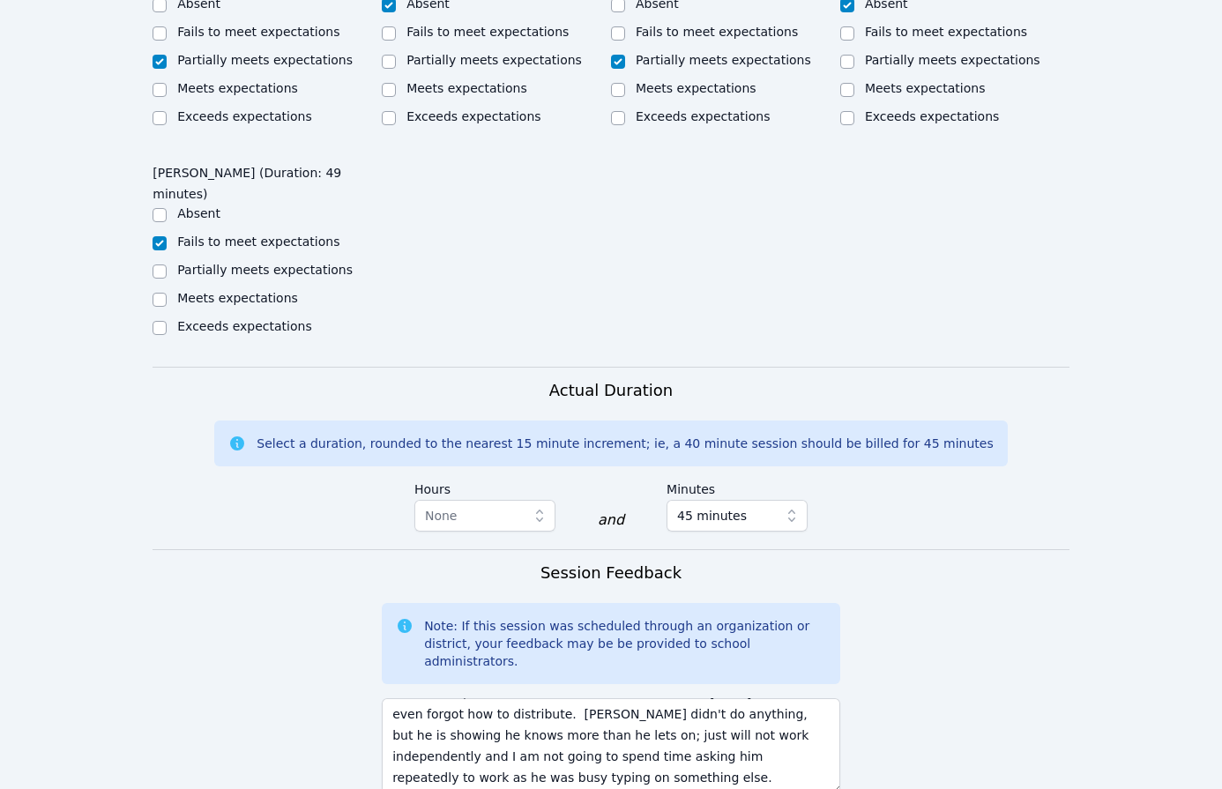
scroll to position [1970, 0]
